Goal: Task Accomplishment & Management: Complete application form

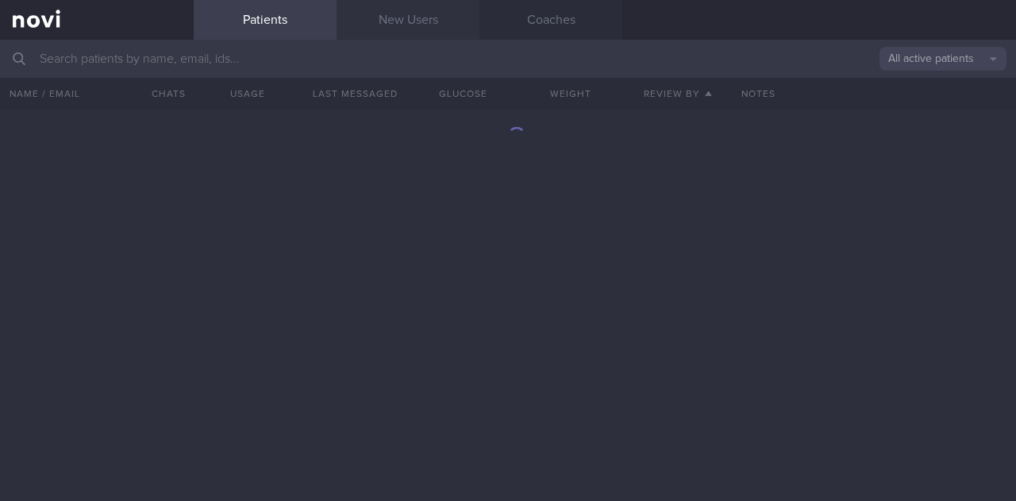
click at [408, 29] on link "New Users" at bounding box center [407, 20] width 143 height 40
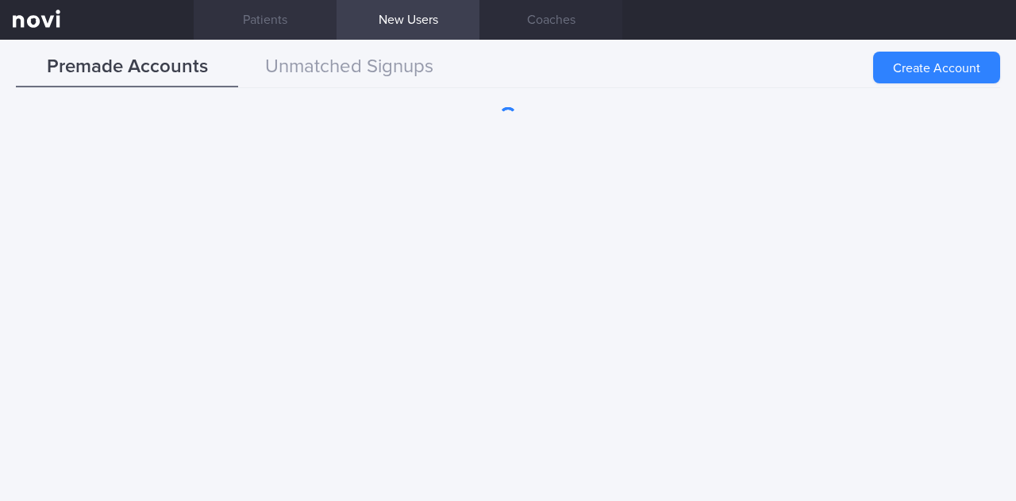
click at [330, 28] on link "Patients" at bounding box center [265, 20] width 143 height 40
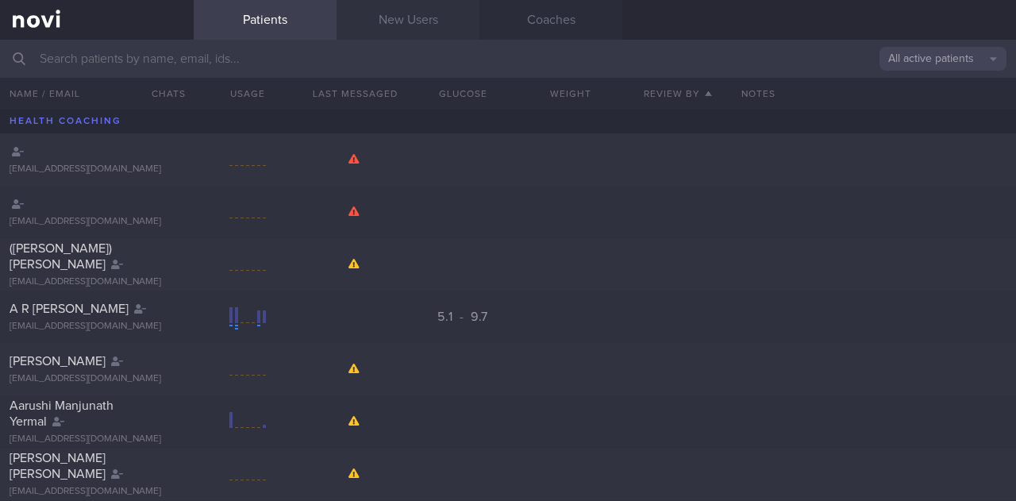
click at [415, 15] on link "New Users" at bounding box center [407, 20] width 143 height 40
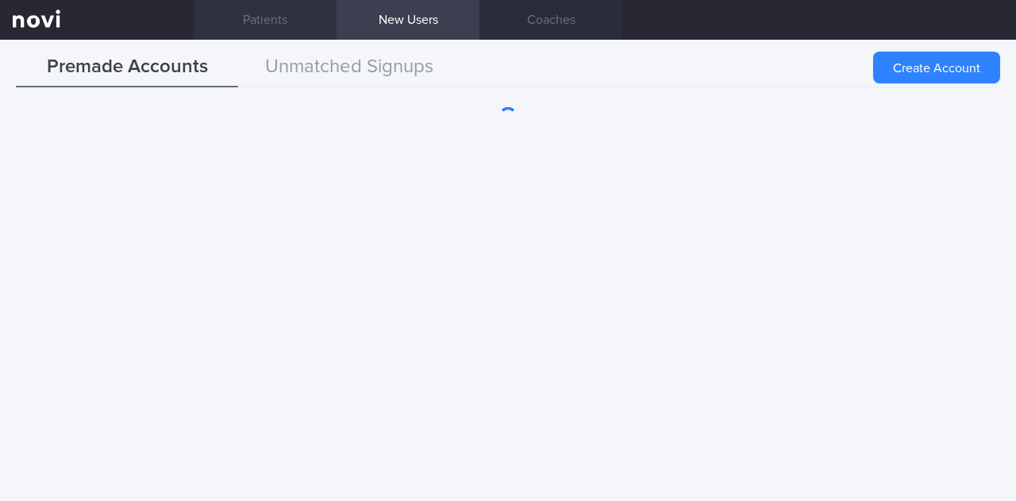
click at [267, 26] on link "Patients" at bounding box center [265, 20] width 143 height 40
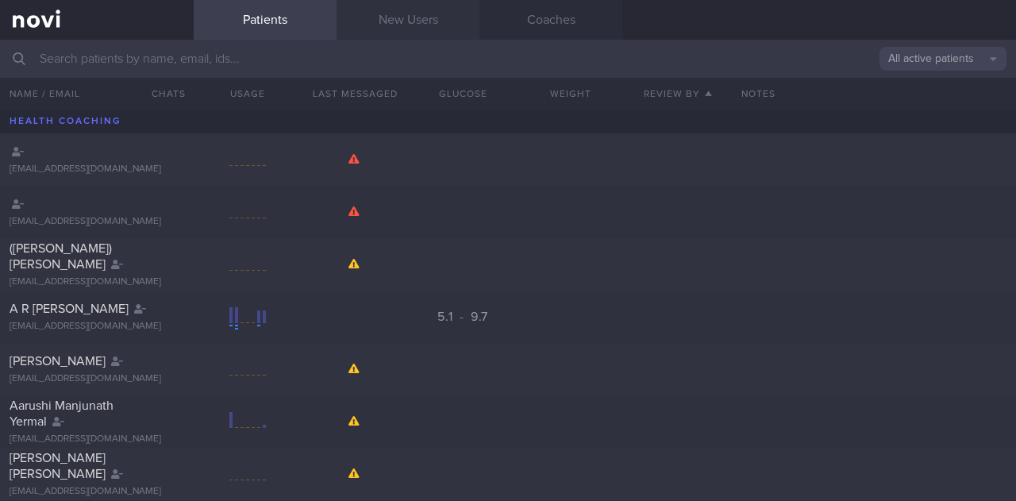
click at [394, 20] on link "New Users" at bounding box center [407, 20] width 143 height 40
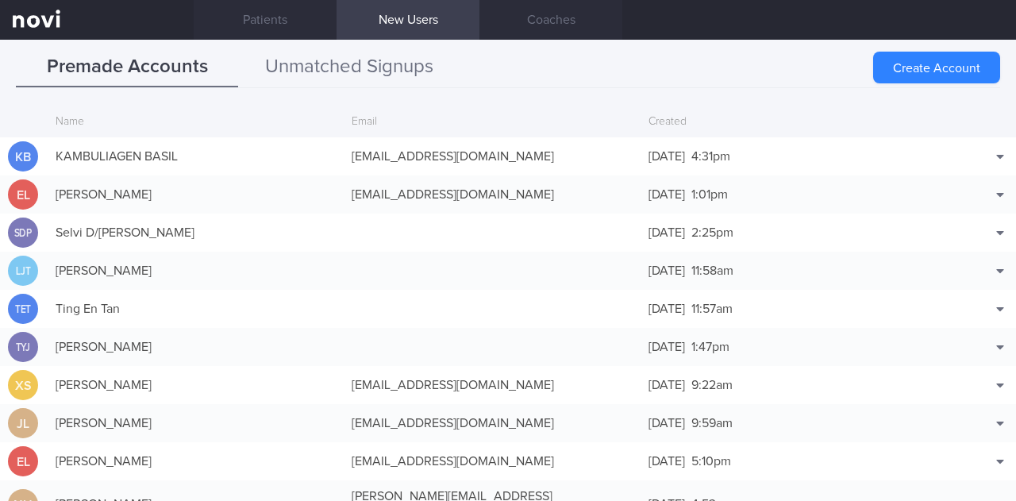
click at [398, 71] on button "Unmatched Signups" at bounding box center [349, 68] width 222 height 40
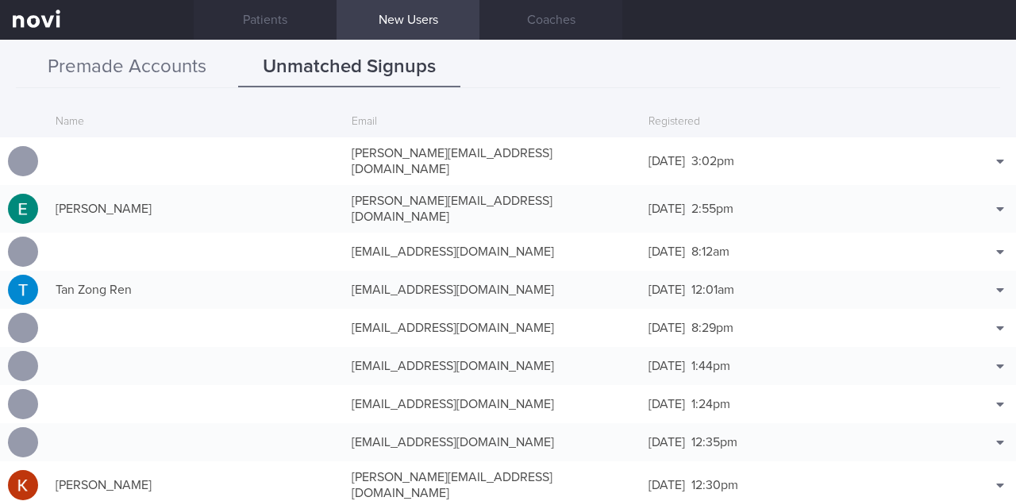
click at [199, 66] on button "Premade Accounts" at bounding box center [127, 68] width 222 height 40
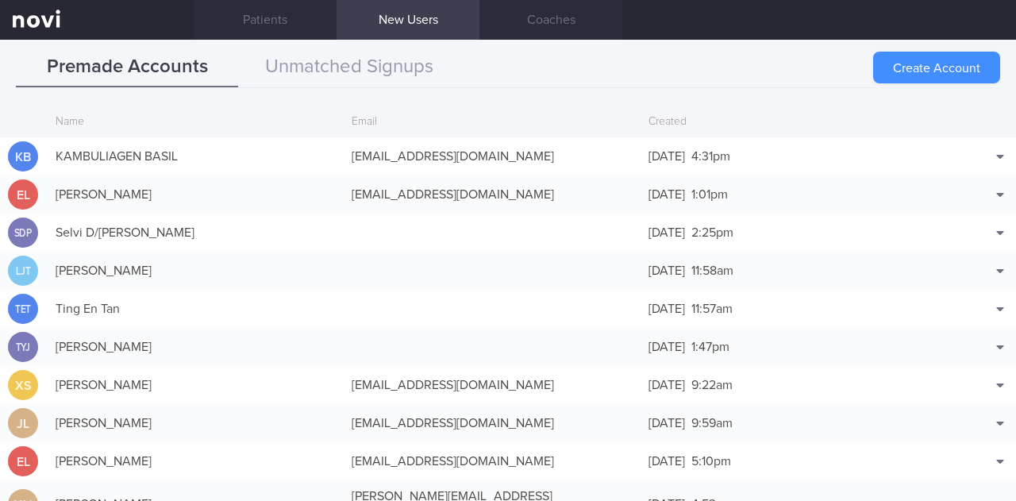
click at [941, 66] on button "Create Account" at bounding box center [936, 68] width 127 height 32
click at [920, 67] on div "Create Account" at bounding box center [936, 68] width 127 height 32
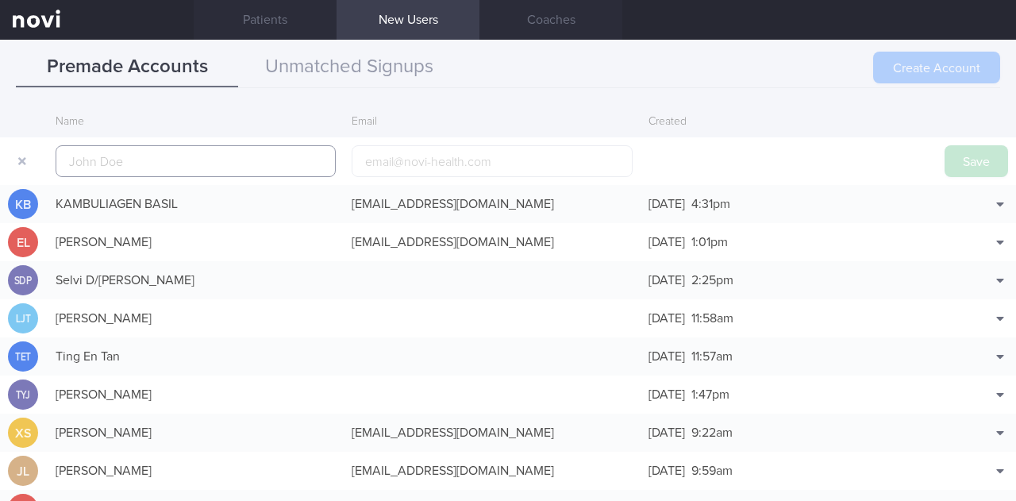
scroll to position [38, 0]
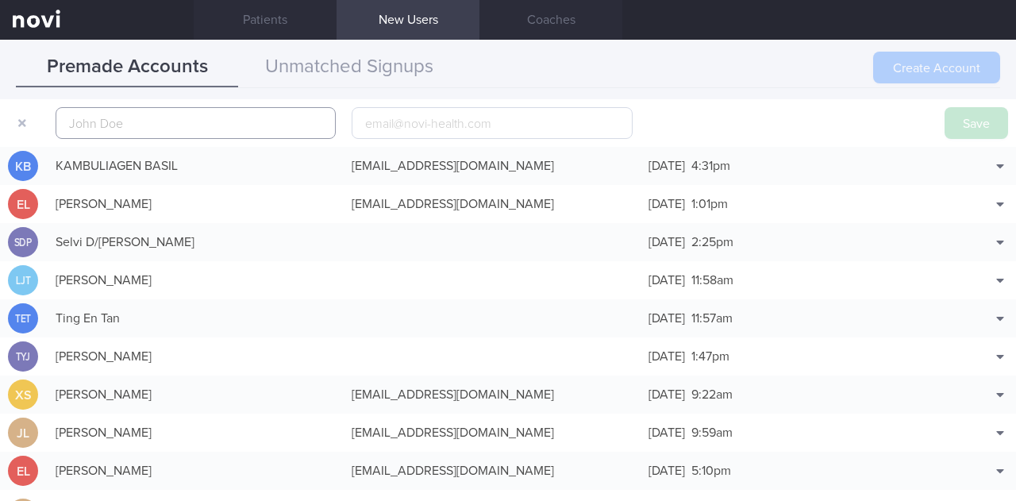
type input "e"
type input "[PERSON_NAME]"
paste input "[PERSON_NAME][EMAIL_ADDRESS][DOMAIN_NAME]"
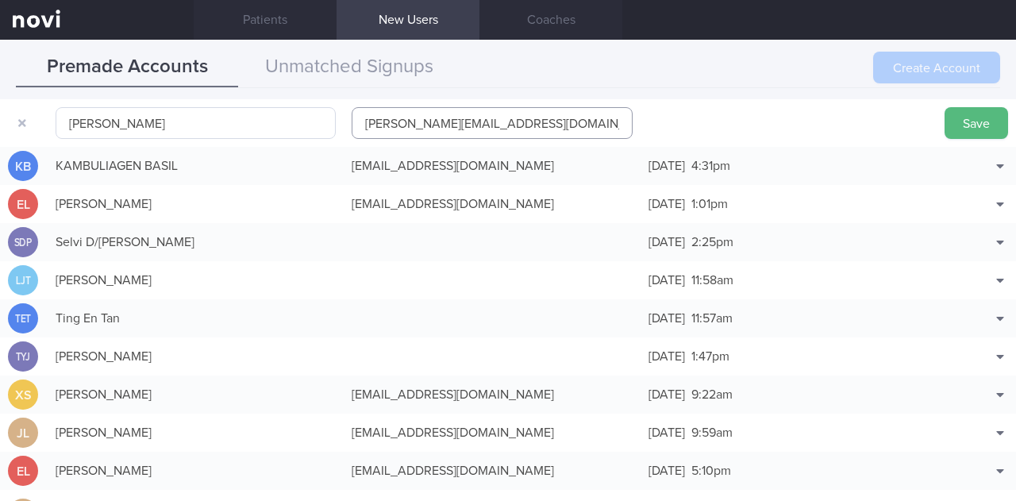
type input "[PERSON_NAME][EMAIL_ADDRESS][DOMAIN_NAME]"
click at [272, 111] on input "[PERSON_NAME]" at bounding box center [196, 123] width 280 height 32
type input "[PERSON_NAME]"
drag, startPoint x: 470, startPoint y: 117, endPoint x: 498, endPoint y: 122, distance: 29.1
click at [470, 117] on input "[PERSON_NAME][EMAIL_ADDRESS][DOMAIN_NAME]" at bounding box center [492, 123] width 280 height 32
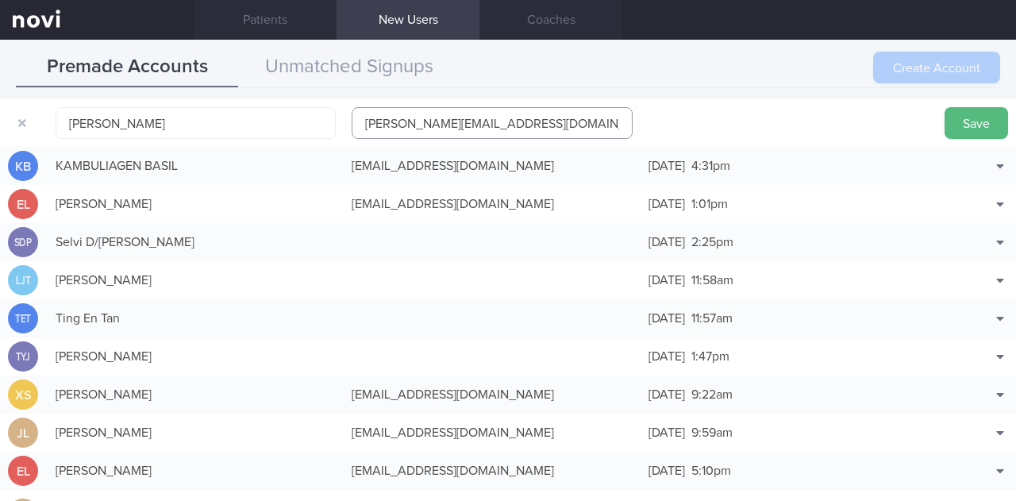
type input "[PERSON_NAME][EMAIL_ADDRESS][DOMAIN_NAME]"
click at [962, 133] on button "Save" at bounding box center [975, 123] width 63 height 32
